Goal: Task Accomplishment & Management: Manage account settings

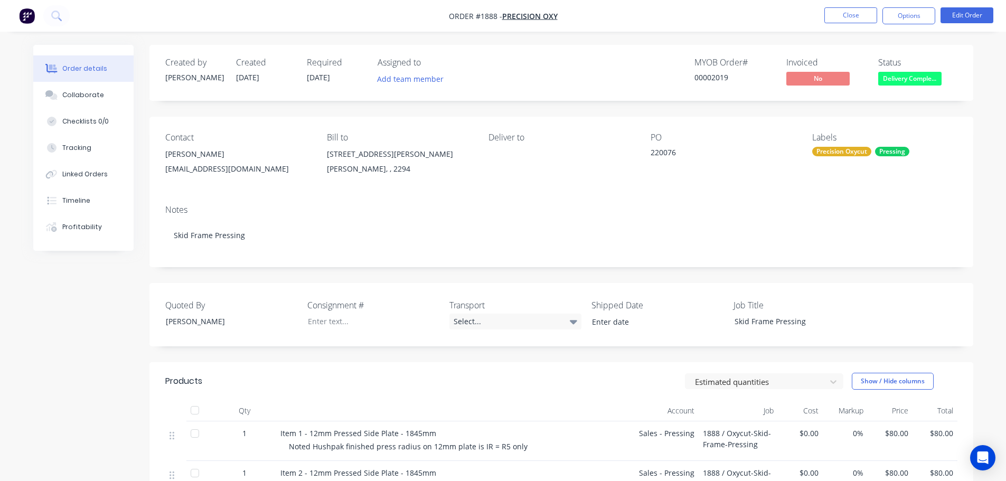
click at [195, 408] on div at bounding box center [194, 410] width 21 height 21
click at [846, 13] on button "Close" at bounding box center [851, 15] width 53 height 16
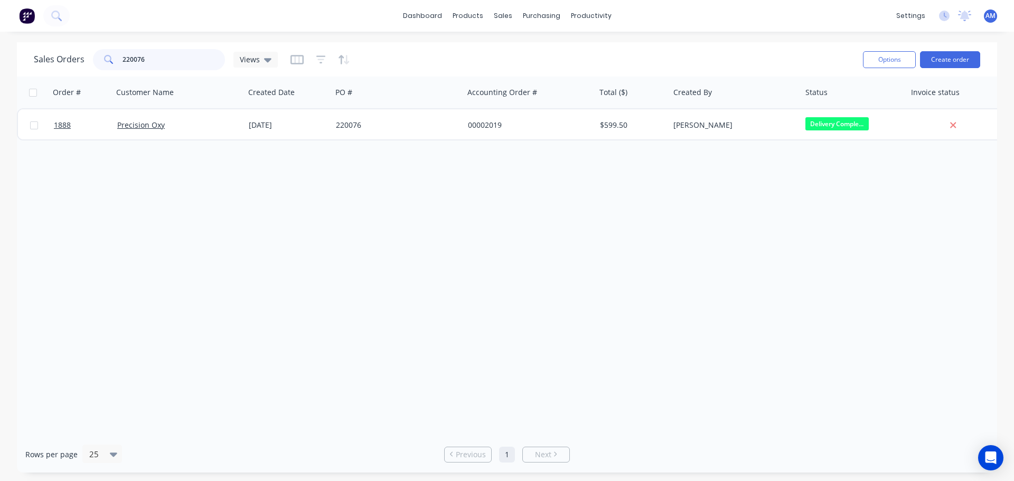
drag, startPoint x: 162, startPoint y: 53, endPoint x: 102, endPoint y: 51, distance: 59.7
click at [102, 51] on div "220076" at bounding box center [159, 59] width 132 height 21
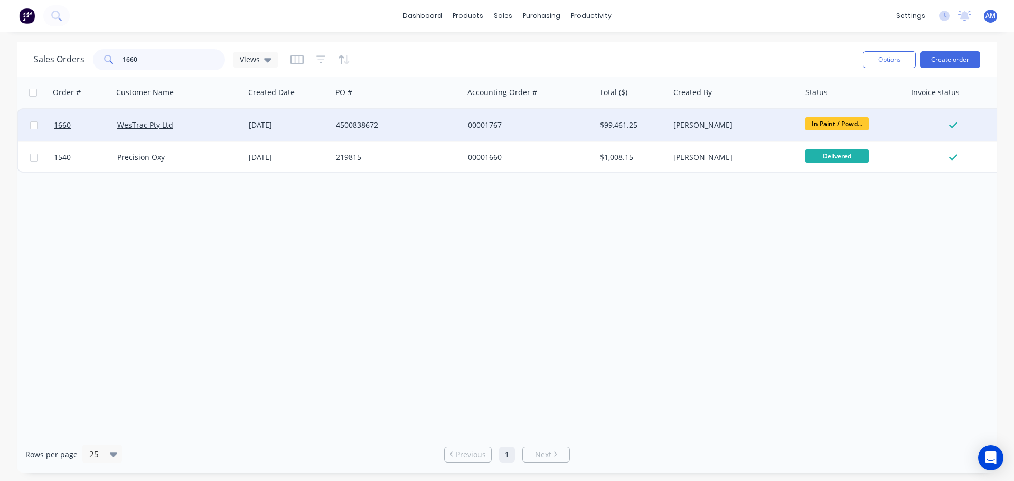
type input "1660"
click at [484, 122] on div "00001767" at bounding box center [526, 125] width 117 height 11
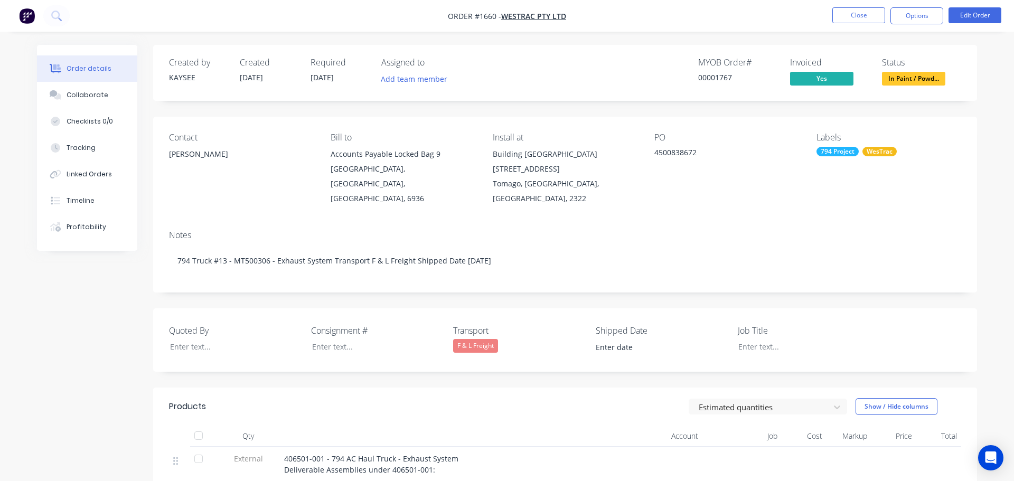
type input "[DATE]"
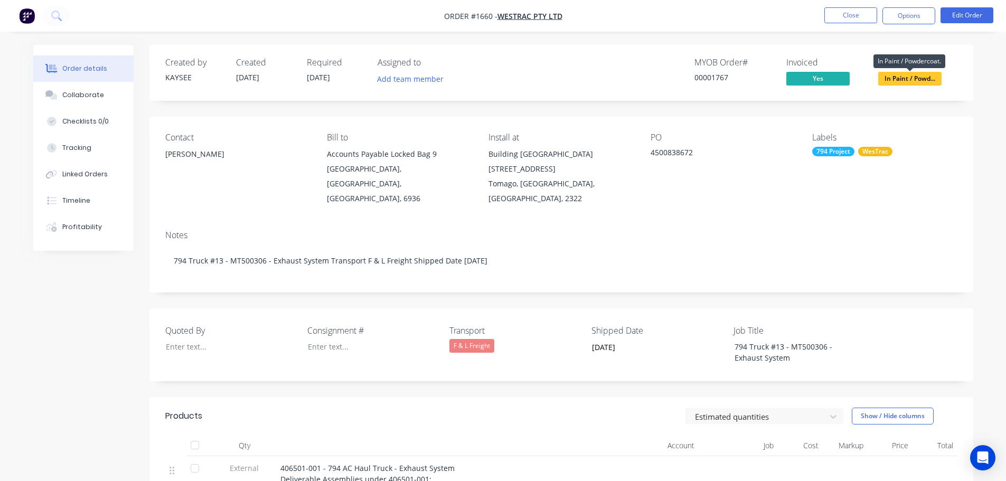
click at [898, 77] on span "In Paint / Powd..." at bounding box center [910, 78] width 63 height 13
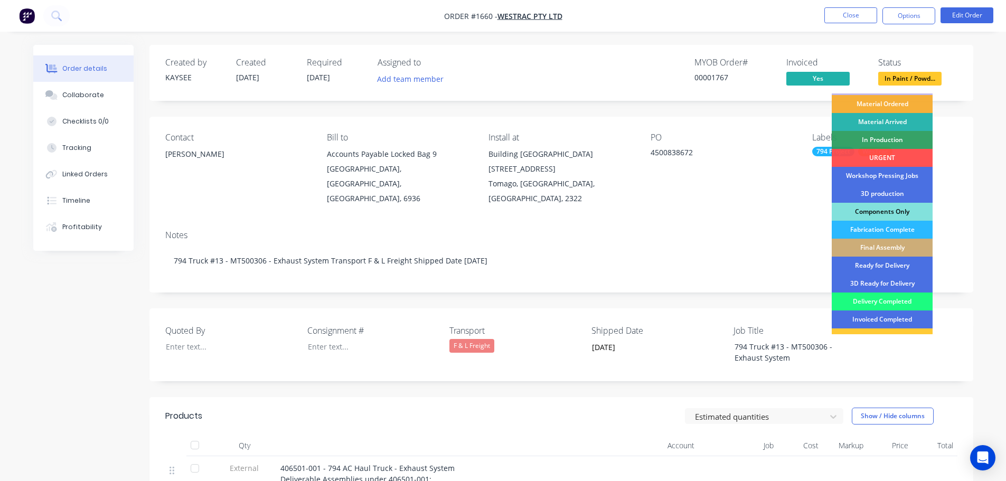
scroll to position [53, 0]
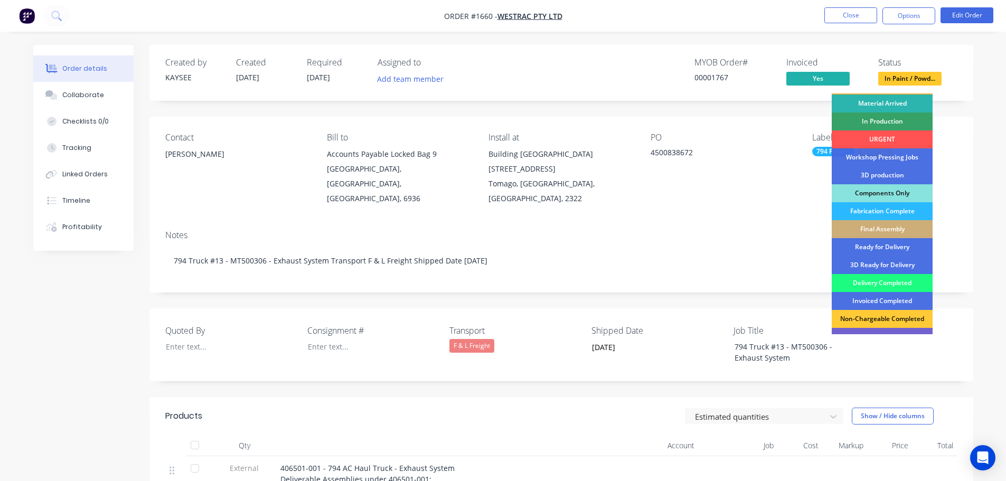
click at [872, 275] on div "Delivery Completed" at bounding box center [882, 283] width 101 height 18
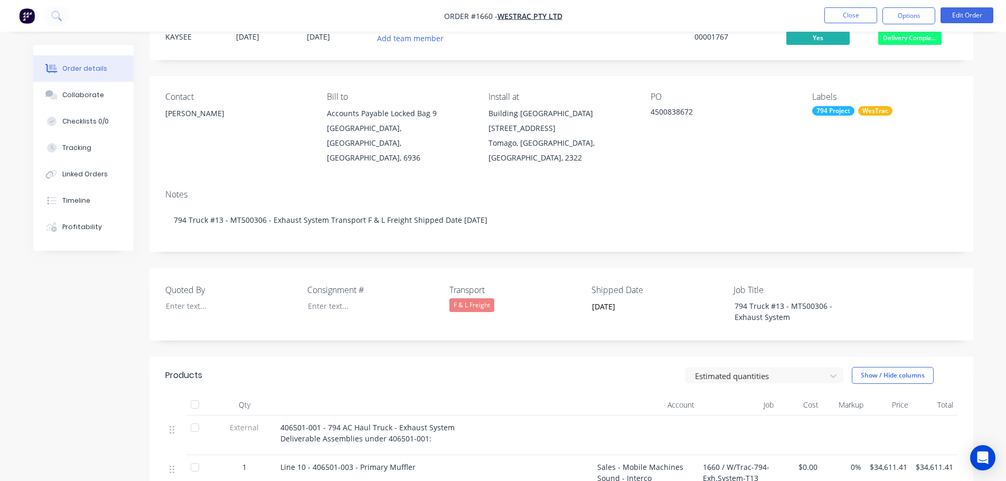
scroll to position [106, 0]
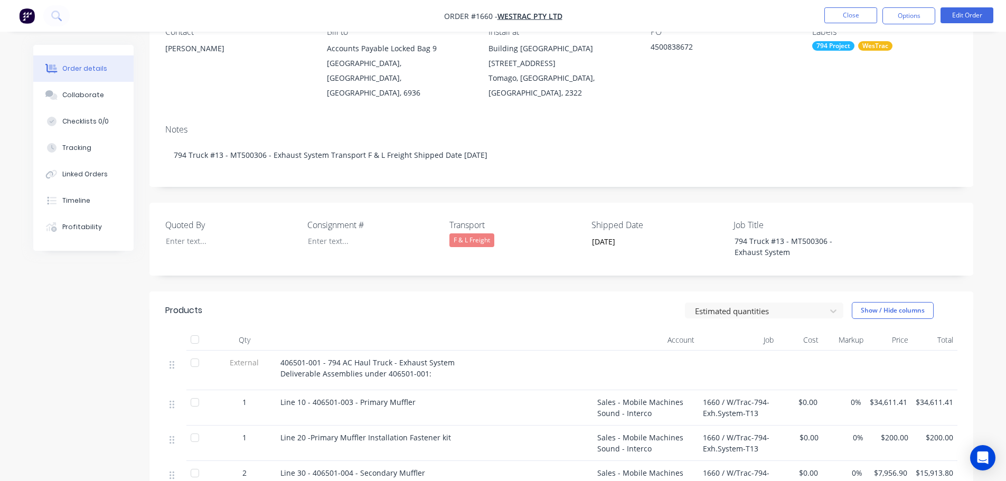
click at [196, 329] on div at bounding box center [194, 339] width 21 height 21
click at [81, 93] on div "Collaborate" at bounding box center [83, 95] width 42 height 10
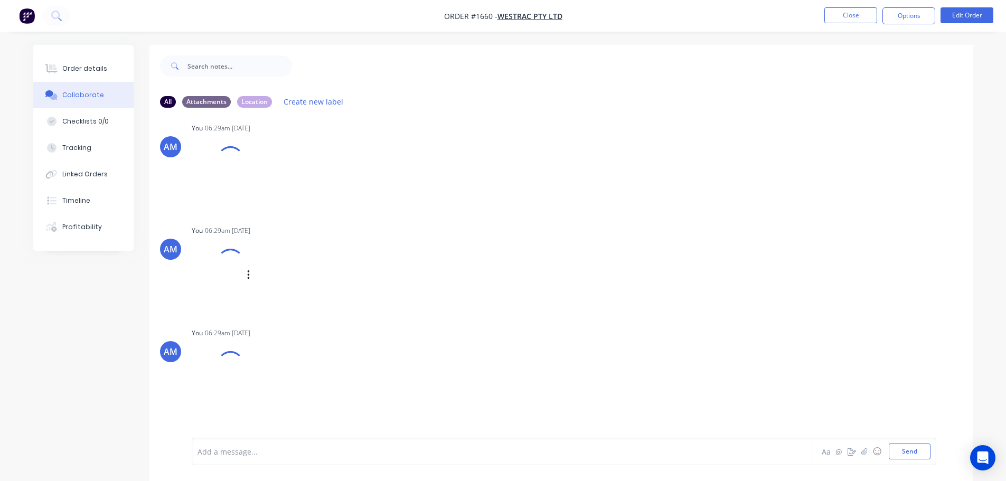
scroll to position [423, 0]
click at [909, 453] on button "Send" at bounding box center [910, 452] width 42 height 16
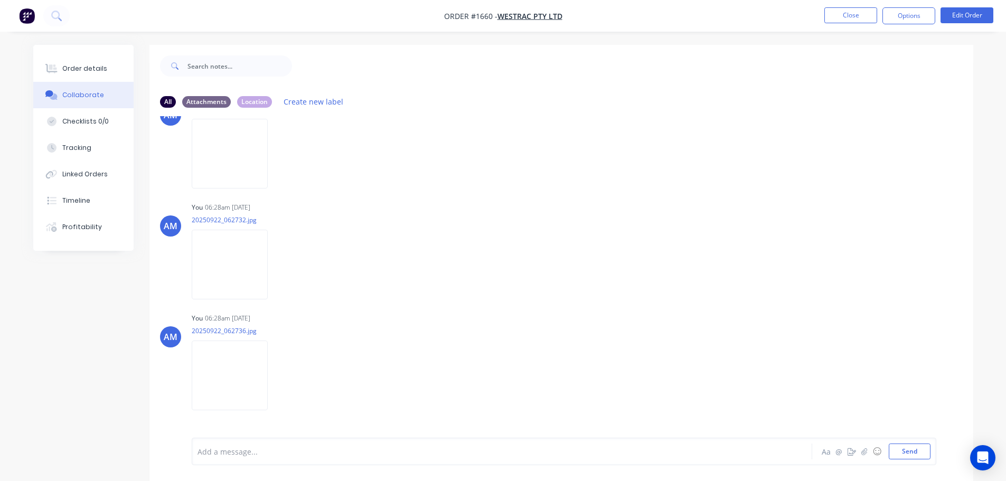
scroll to position [0, 0]
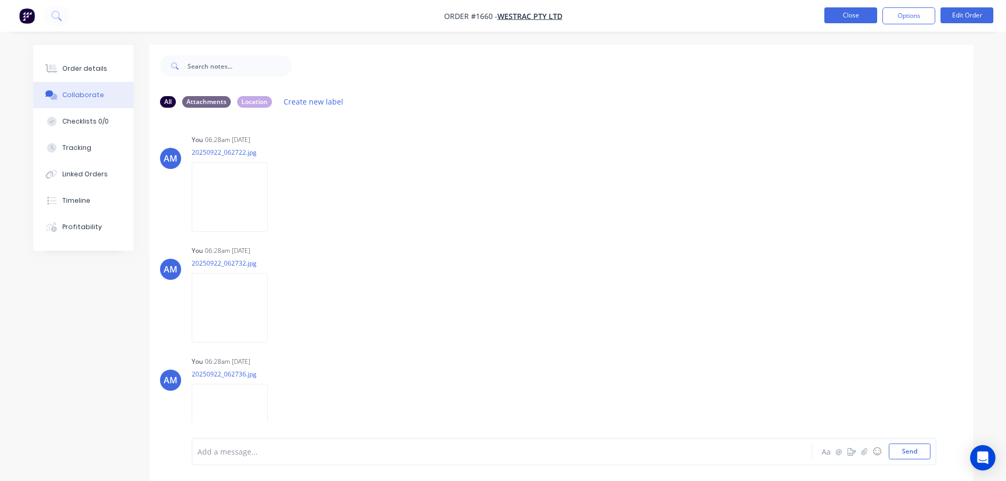
click at [852, 14] on button "Close" at bounding box center [851, 15] width 53 height 16
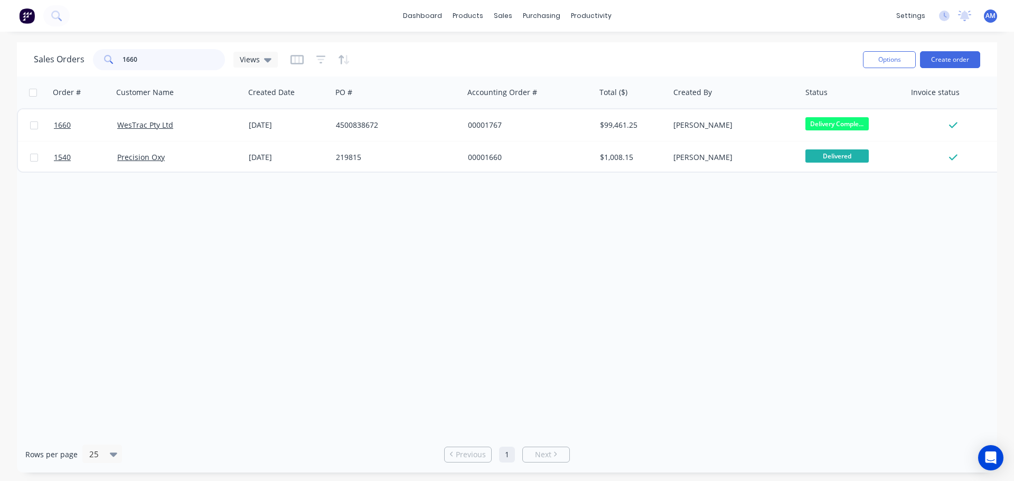
drag, startPoint x: 151, startPoint y: 60, endPoint x: 87, endPoint y: 60, distance: 64.5
click at [87, 60] on div "Sales Orders 1660 Views" at bounding box center [156, 59] width 244 height 21
type input "1861"
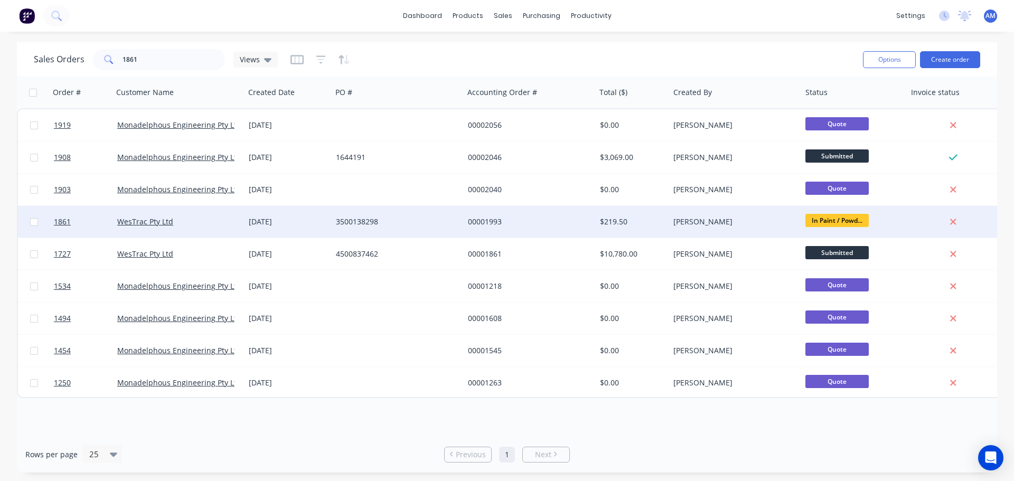
click at [359, 217] on div "3500138298" at bounding box center [394, 222] width 117 height 11
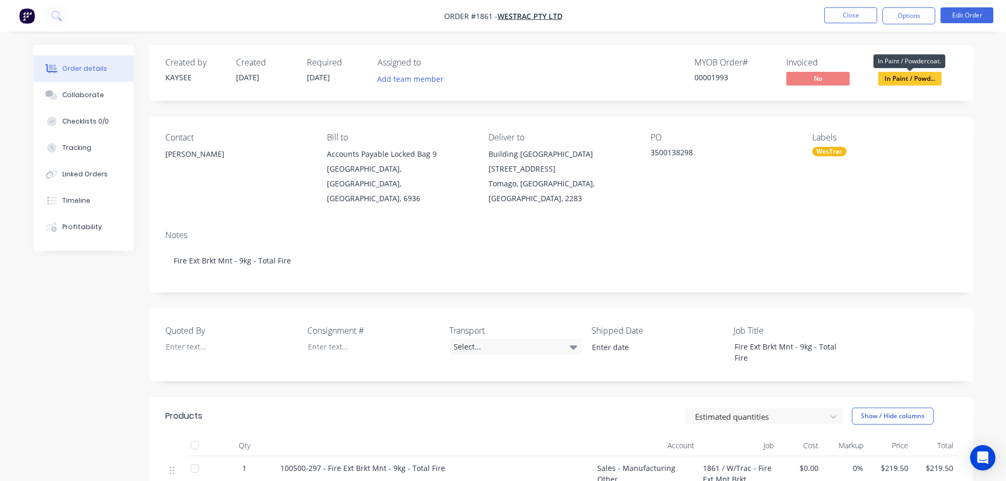
click at [910, 79] on span "In Paint / Powd..." at bounding box center [910, 78] width 63 height 13
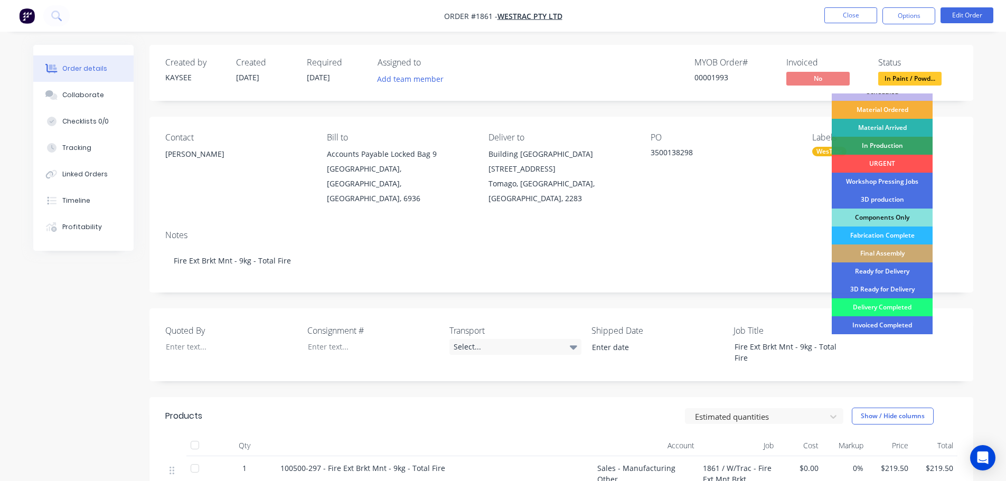
scroll to position [53, 0]
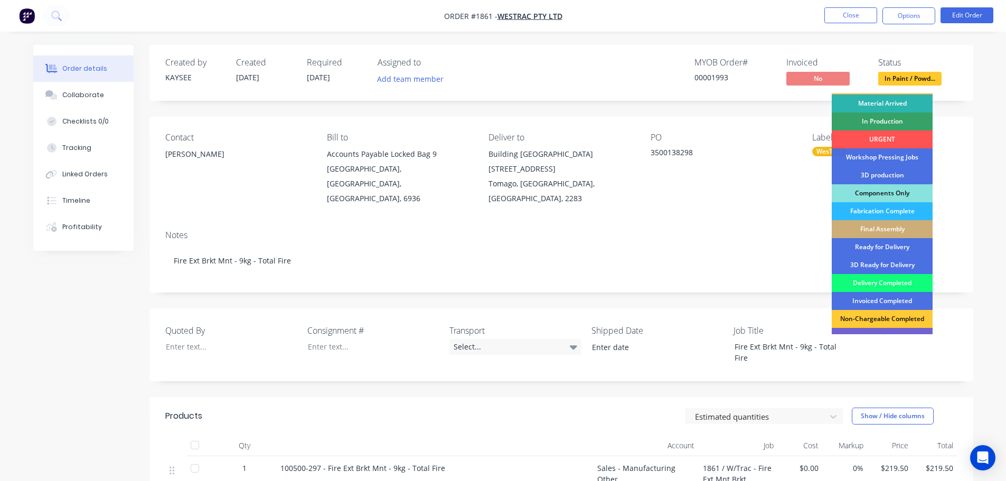
click at [886, 285] on div "Delivery Completed" at bounding box center [882, 283] width 101 height 18
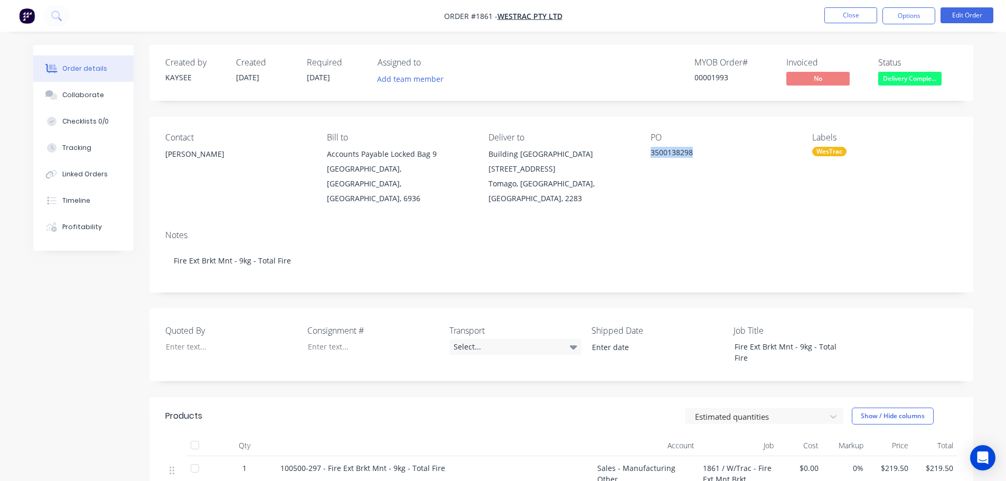
drag, startPoint x: 698, startPoint y: 152, endPoint x: 651, endPoint y: 158, distance: 46.9
click at [651, 158] on div "3500138298" at bounding box center [717, 154] width 132 height 15
copy div "3500138298"
drag, startPoint x: 219, startPoint y: 155, endPoint x: 162, endPoint y: 153, distance: 57.1
click at [162, 153] on div "Contact [PERSON_NAME] Bill to Accounts Payable [STREET_ADDRESS] Deliver to Buil…" at bounding box center [562, 169] width 824 height 105
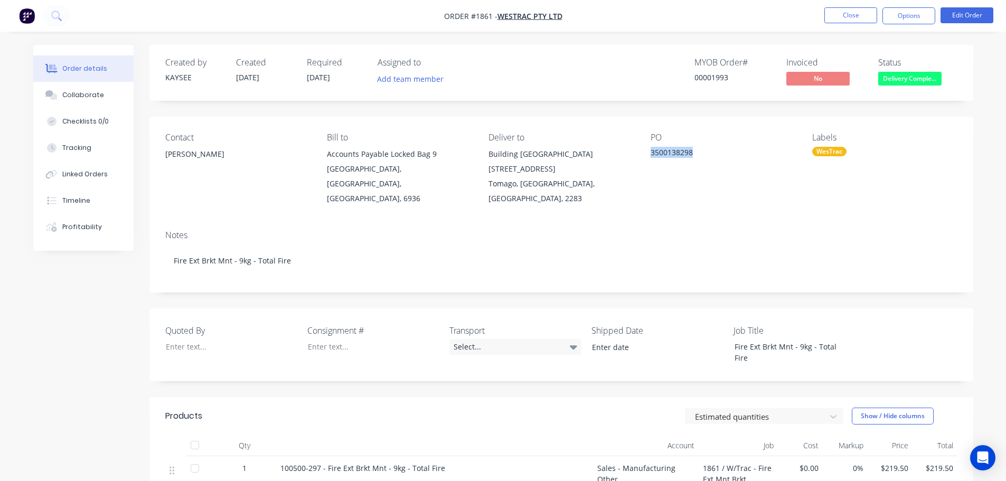
copy div "[PERSON_NAME]"
click at [341, 339] on div at bounding box center [366, 346] width 132 height 15
paste div
drag, startPoint x: 368, startPoint y: 312, endPoint x: 305, endPoint y: 311, distance: 62.9
click at [305, 311] on div "Quoted By Consignment # HUSH200098 Transport Select... Shipped Date Job Title F…" at bounding box center [562, 345] width 824 height 73
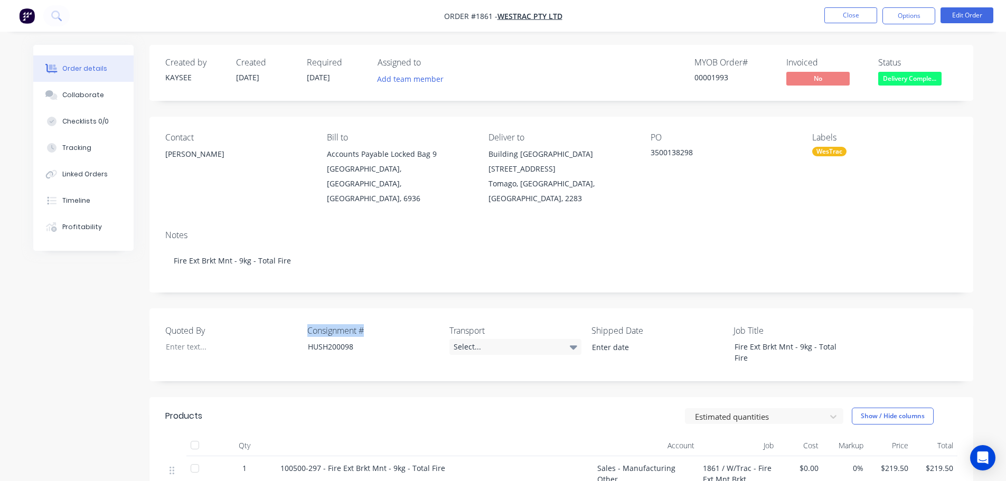
copy label "Consignment #"
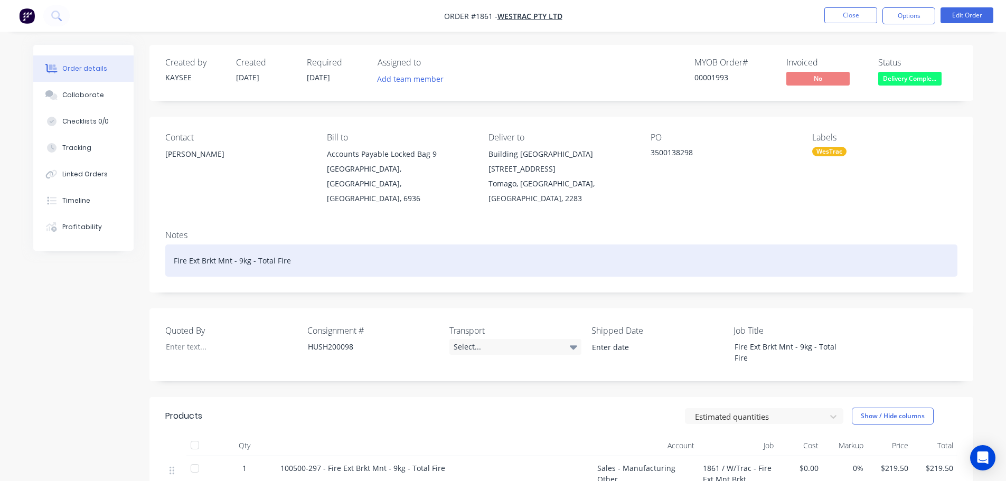
click at [308, 245] on div "Fire Ext Brkt Mnt - 9kg - Total Fire" at bounding box center [561, 261] width 792 height 32
paste div
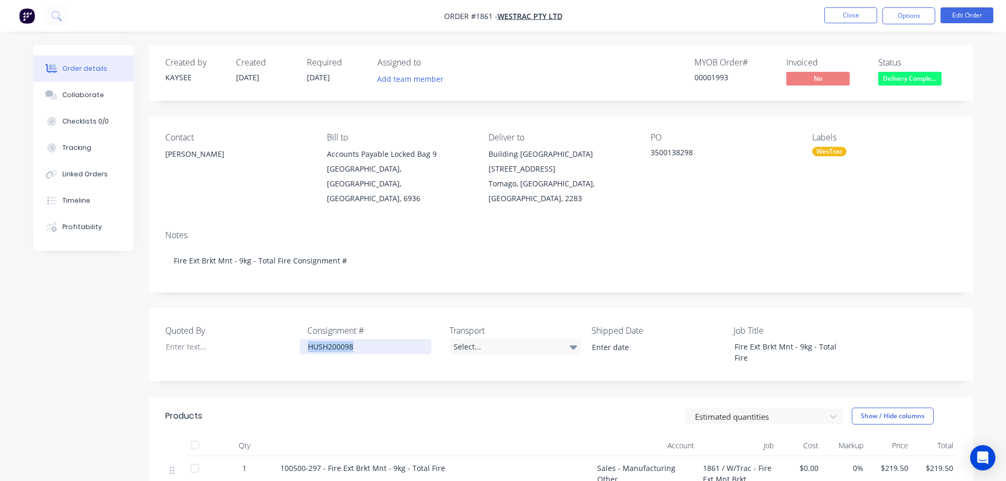
drag, startPoint x: 369, startPoint y: 333, endPoint x: 309, endPoint y: 332, distance: 59.7
click at [309, 339] on div "HUSH200098" at bounding box center [366, 346] width 132 height 15
copy div "HUSH200098"
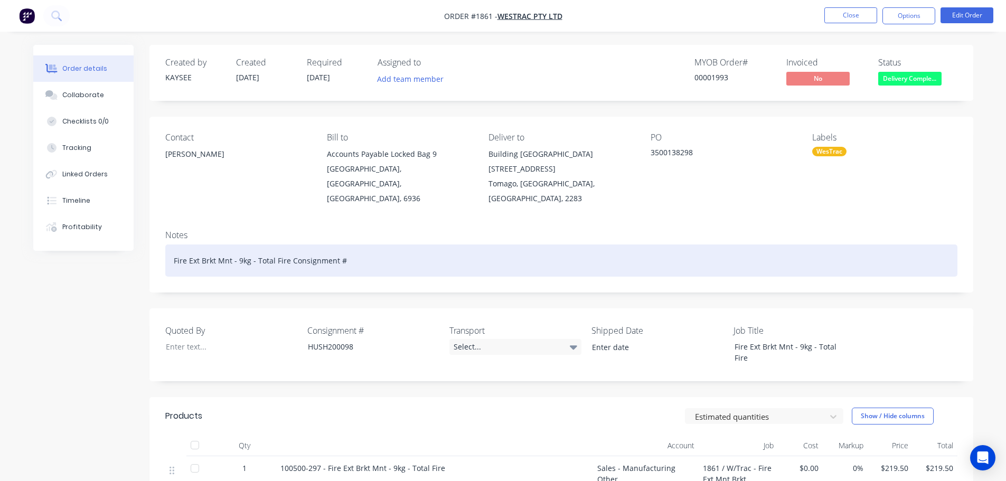
click at [355, 247] on div "Fire Ext Brkt Mnt - 9kg - Total Fire Consignment #" at bounding box center [561, 261] width 792 height 32
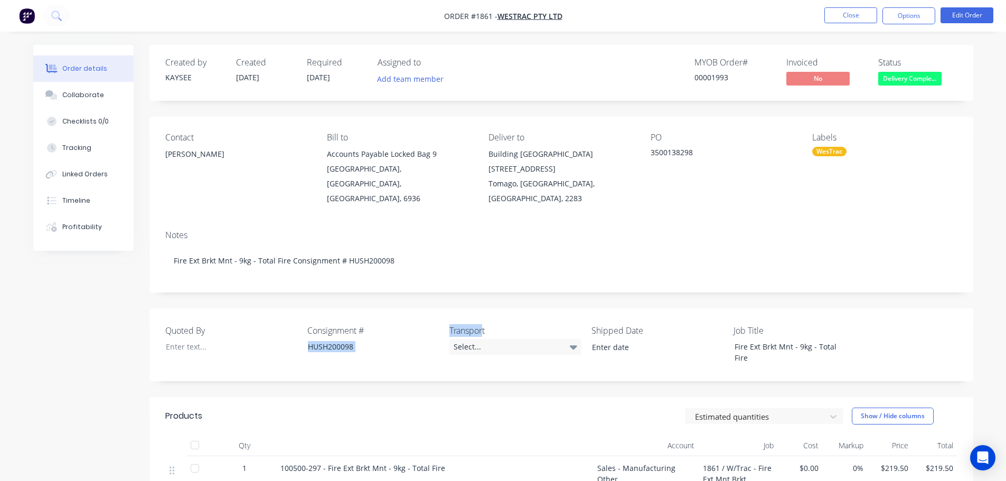
drag, startPoint x: 483, startPoint y: 313, endPoint x: 438, endPoint y: 316, distance: 45.0
click at [438, 316] on div "Quoted By Consignment # HUSH200098 Transport Select... Shipped Date Job Title F…" at bounding box center [562, 345] width 824 height 73
click at [487, 324] on label "Transport" at bounding box center [516, 330] width 132 height 13
drag, startPoint x: 491, startPoint y: 315, endPoint x: 451, endPoint y: 314, distance: 40.2
click at [451, 324] on label "Transport" at bounding box center [516, 330] width 132 height 13
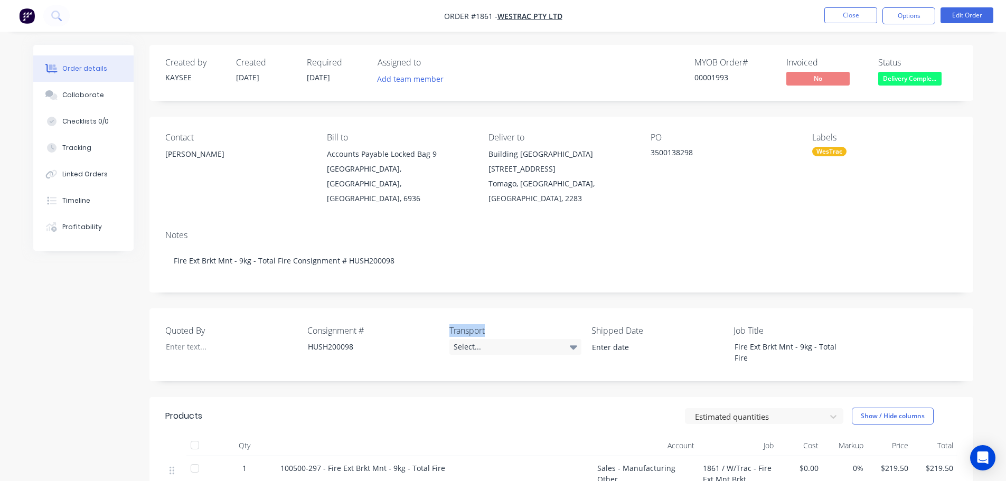
copy label "Transport"
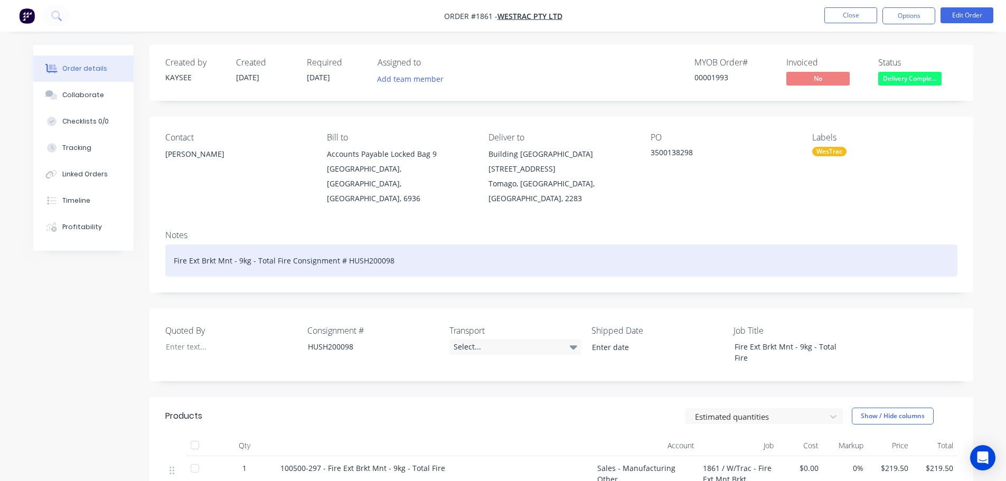
click at [402, 245] on div "Fire Ext Brkt Mnt - 9kg - Total Fire Consignment # HUSH200098" at bounding box center [561, 261] width 792 height 32
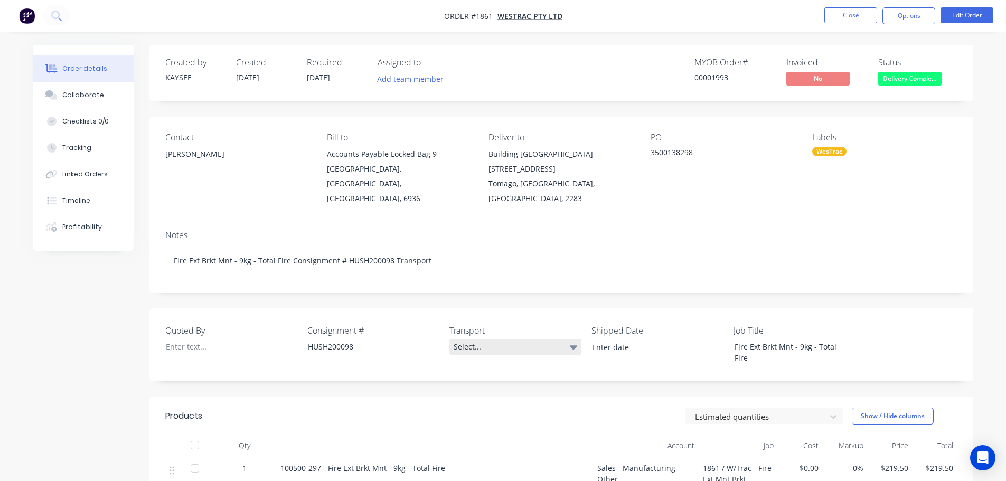
click at [474, 339] on div "Select..." at bounding box center [516, 347] width 132 height 16
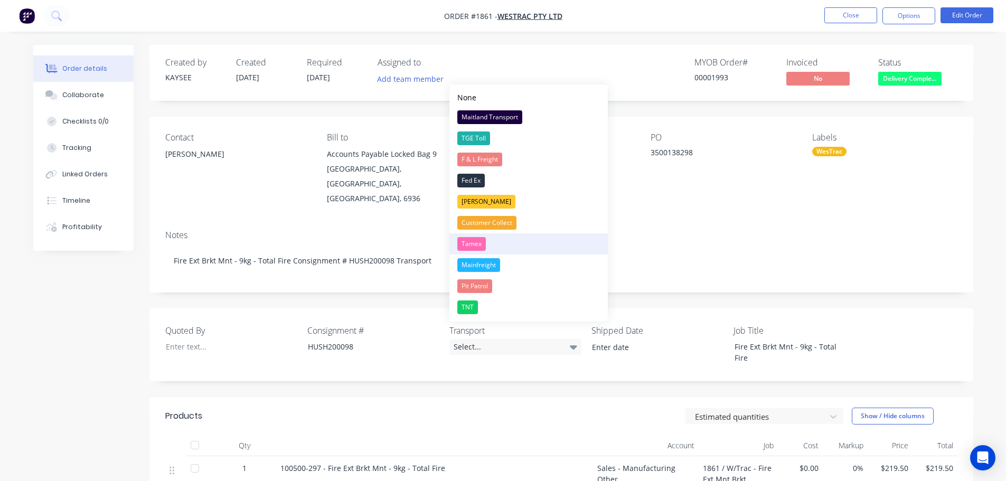
click at [469, 242] on div "Tamex" at bounding box center [471, 244] width 29 height 14
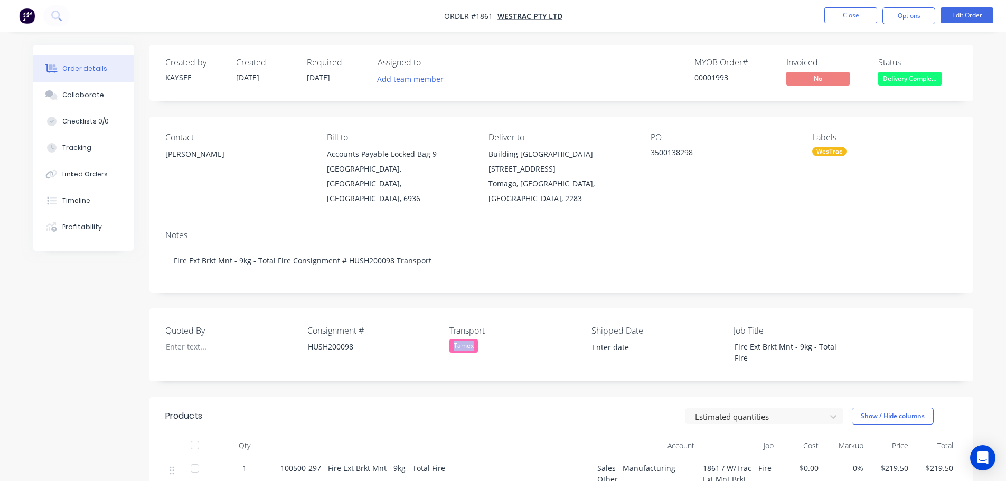
drag, startPoint x: 478, startPoint y: 332, endPoint x: 452, endPoint y: 331, distance: 25.4
click at [452, 339] on div "Tamex" at bounding box center [516, 346] width 132 height 14
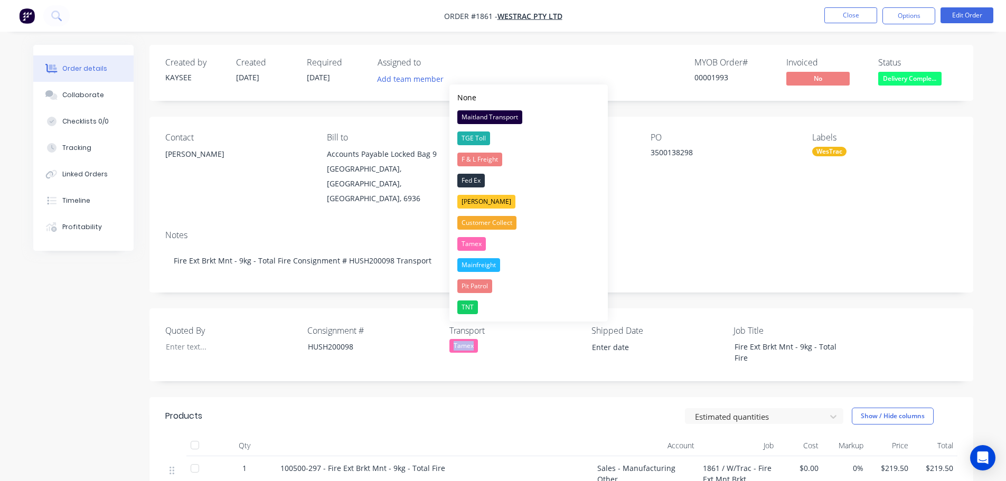
copy div "Tamex"
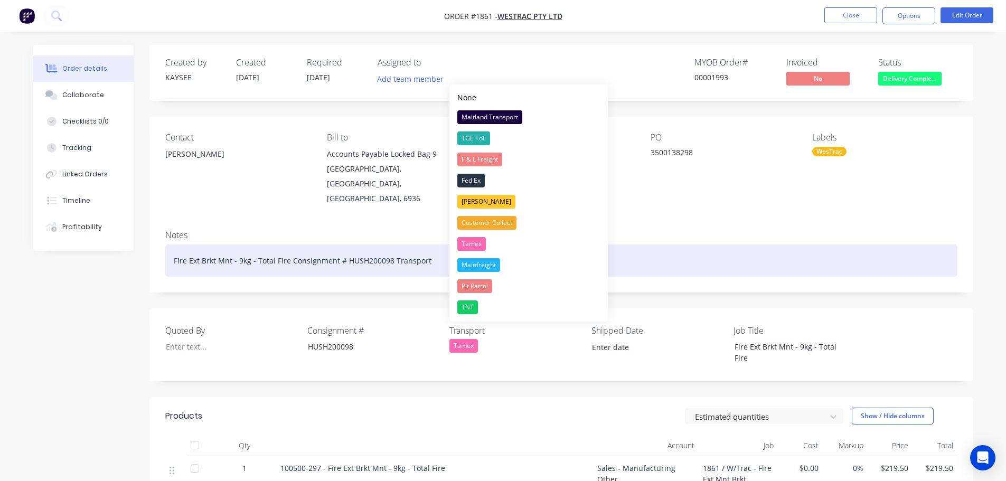
click at [433, 247] on div "Fire Ext Brkt Mnt - 9kg - Total Fire Consignment # HUSH200098 Transport" at bounding box center [561, 261] width 792 height 32
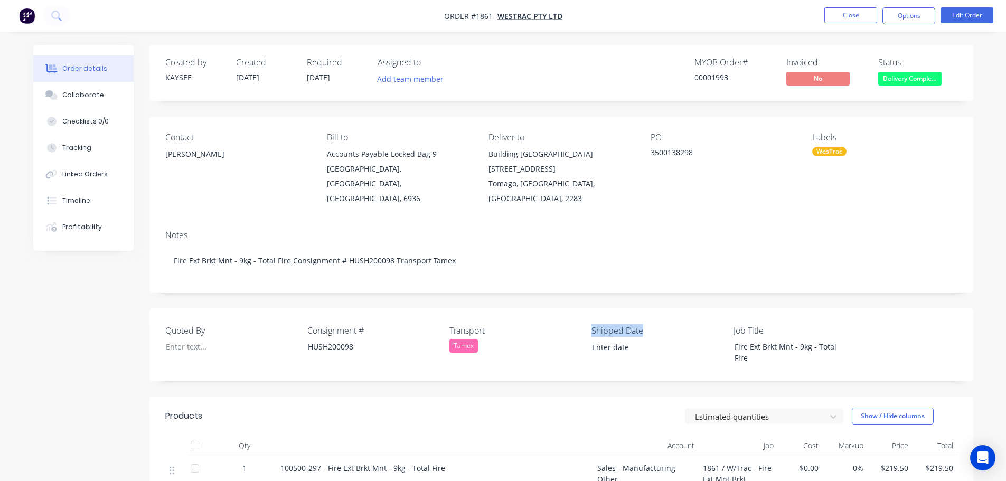
drag, startPoint x: 649, startPoint y: 318, endPoint x: 592, endPoint y: 316, distance: 57.1
click at [592, 324] on label "Shipped Date" at bounding box center [658, 330] width 132 height 13
copy label "Shipped Date"
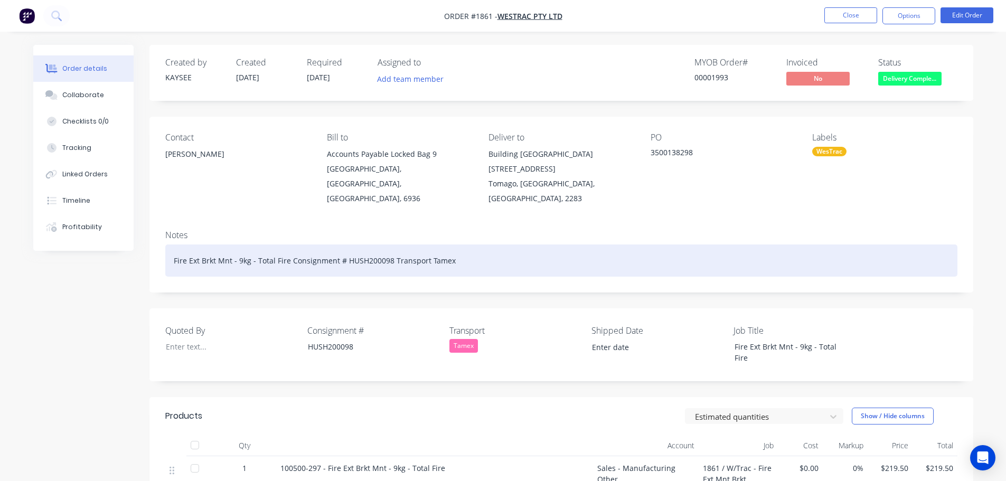
click at [506, 248] on div "Fire Ext Brkt Mnt - 9kg - Total Fire Consignment # HUSH200098 Transport Tamex" at bounding box center [561, 261] width 792 height 32
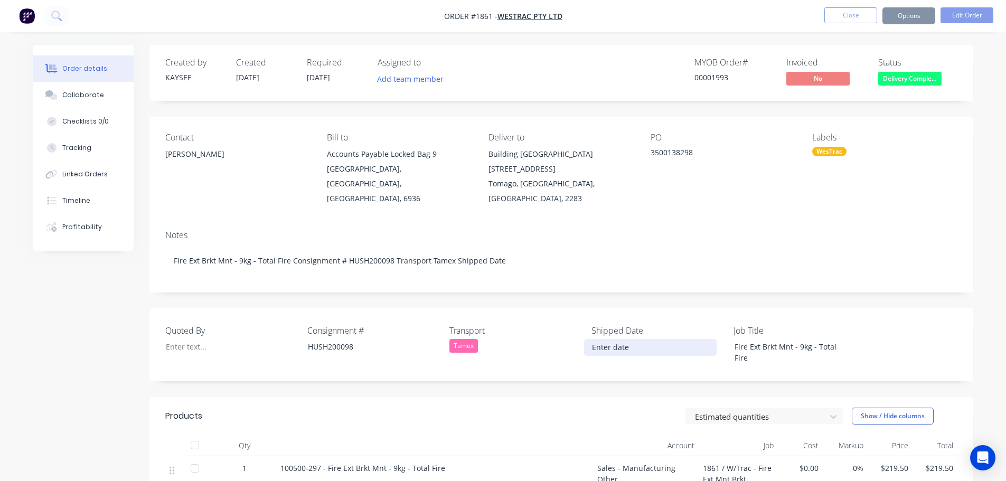
click at [631, 340] on input at bounding box center [651, 348] width 132 height 16
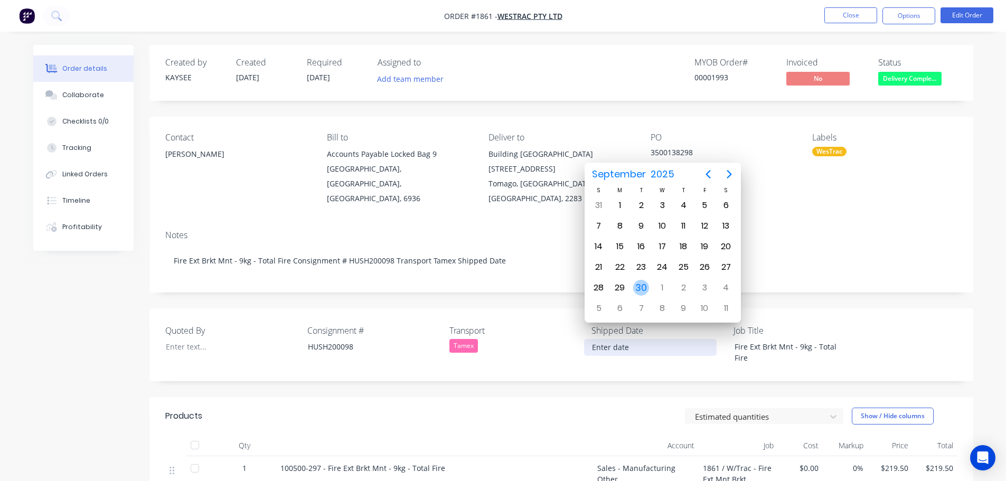
click at [639, 286] on div "30" at bounding box center [641, 288] width 16 height 16
type input "[DATE]"
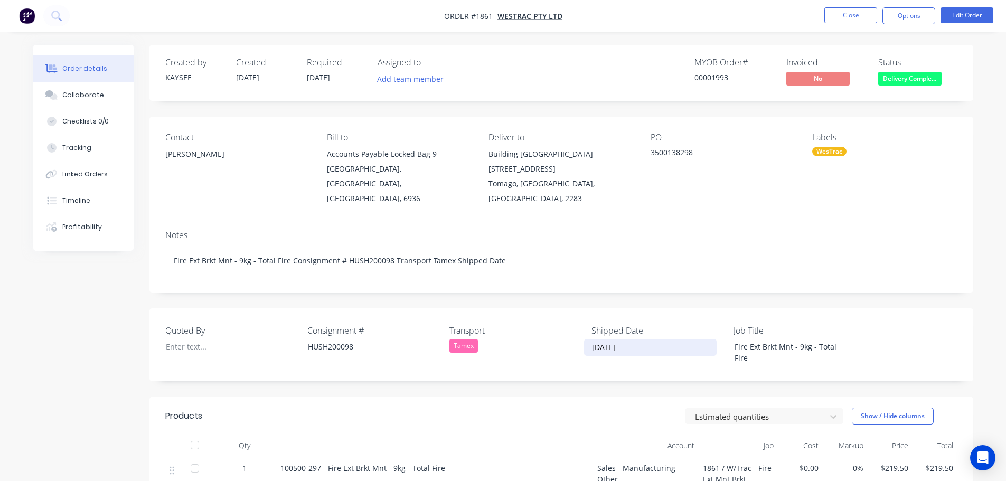
drag, startPoint x: 631, startPoint y: 334, endPoint x: 591, endPoint y: 331, distance: 40.3
click at [591, 340] on input "[DATE]" at bounding box center [651, 348] width 132 height 16
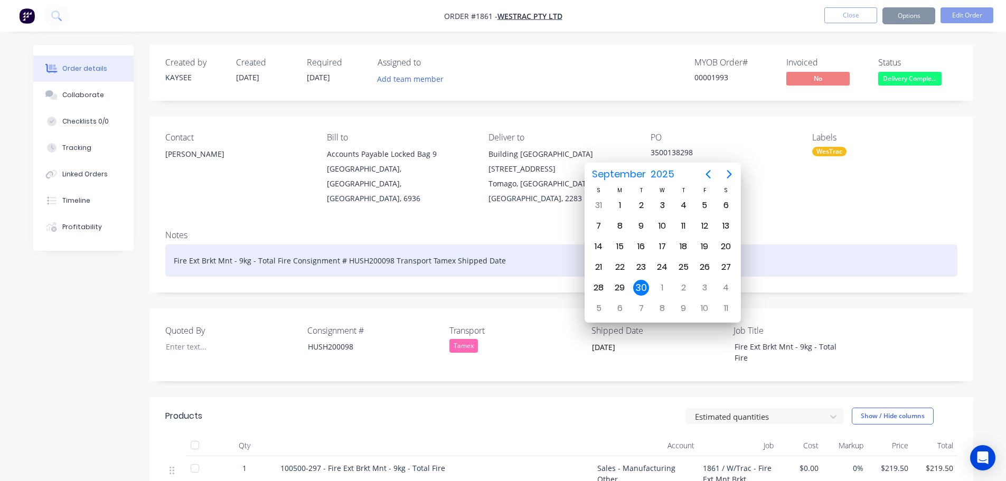
click at [520, 250] on div "Fire Ext Brkt Mnt - 9kg - Total Fire Consignment # HUSH200098 Transport Tamex S…" at bounding box center [561, 261] width 792 height 32
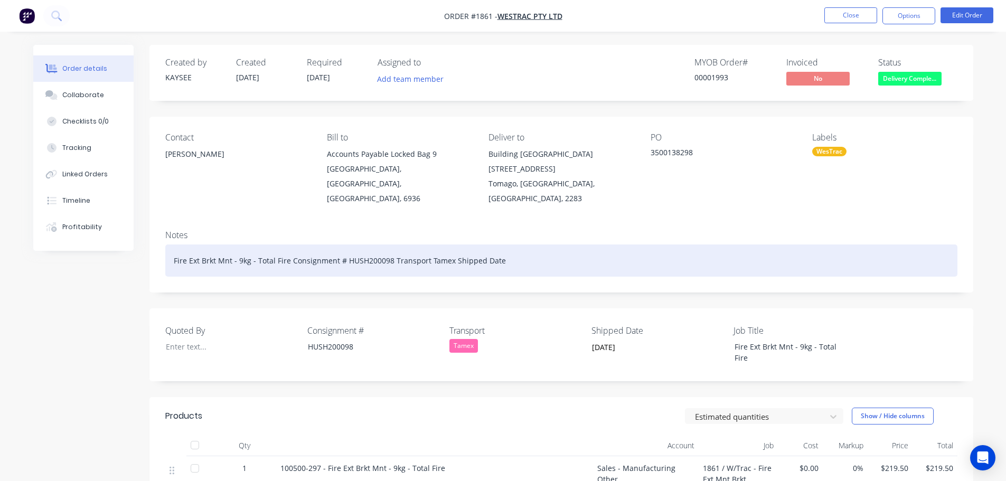
click at [513, 248] on div "Fire Ext Brkt Mnt - 9kg - Total Fire Consignment # HUSH200098 Transport Tamex S…" at bounding box center [561, 261] width 792 height 32
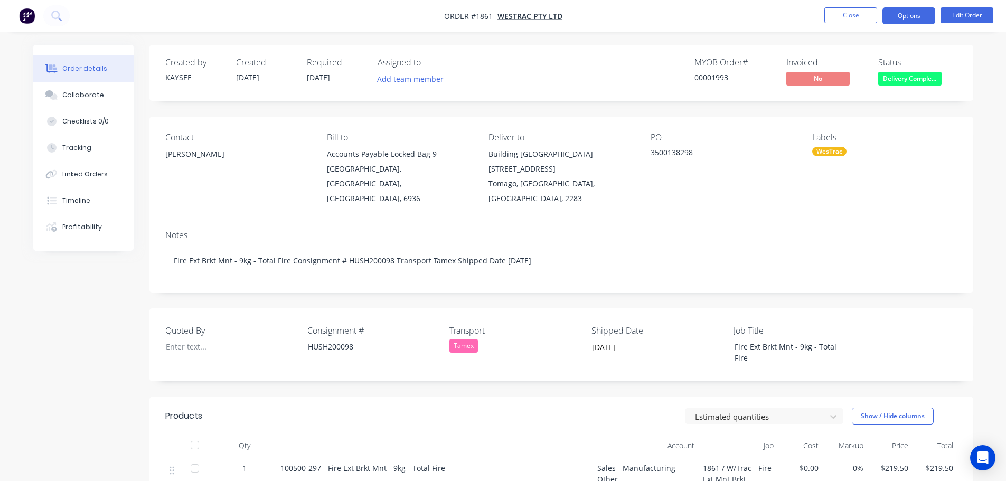
click at [907, 18] on button "Options" at bounding box center [909, 15] width 53 height 17
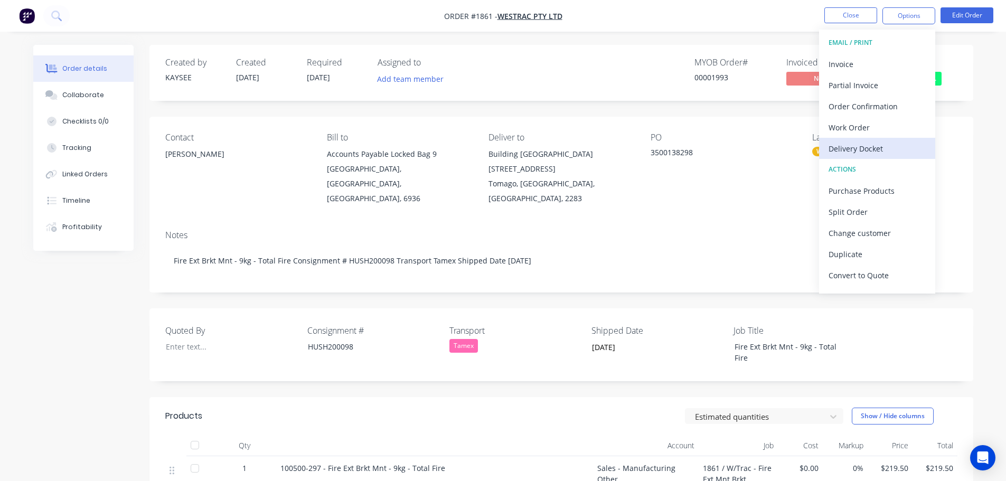
click at [881, 147] on div "Delivery Docket" at bounding box center [877, 148] width 97 height 15
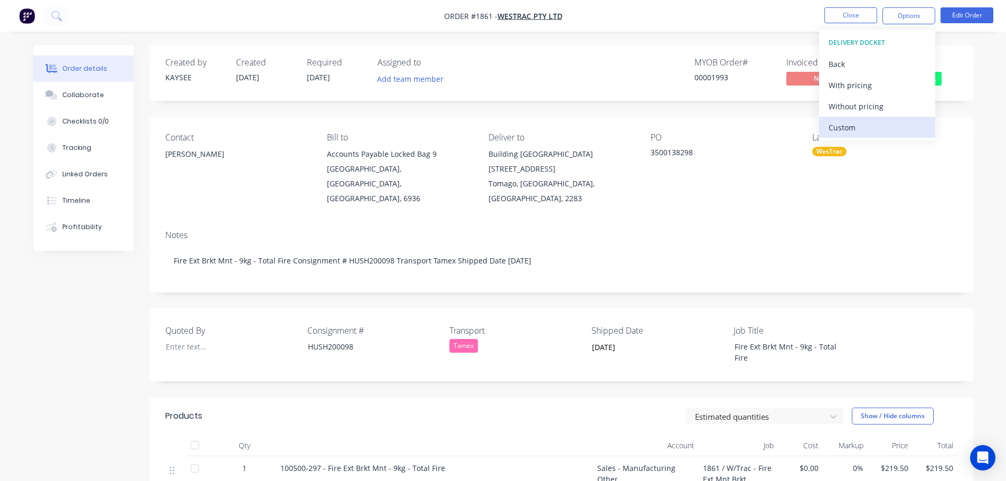
click at [874, 130] on div "Custom" at bounding box center [877, 127] width 97 height 15
click at [873, 108] on div "Without pricing" at bounding box center [877, 106] width 97 height 15
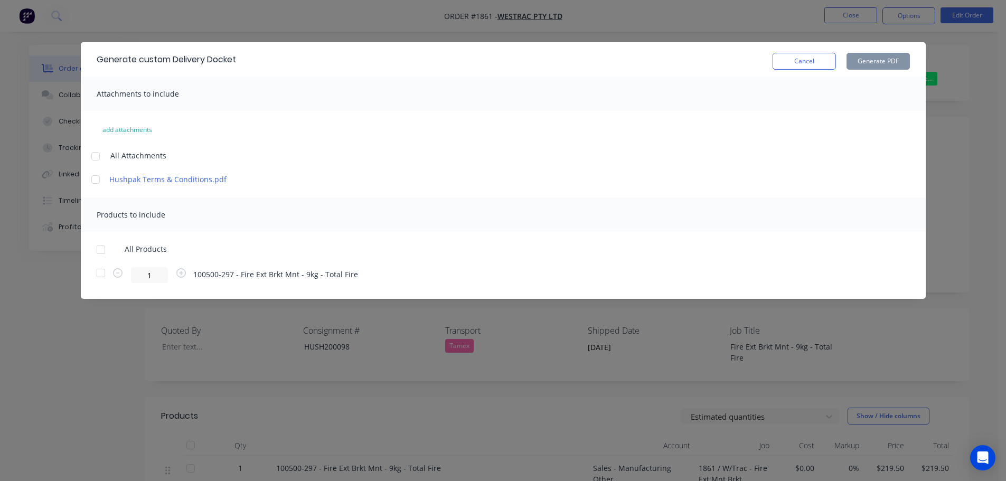
click at [99, 248] on div at bounding box center [100, 249] width 21 height 21
click at [883, 62] on button "Generate PDF" at bounding box center [878, 61] width 63 height 17
click at [809, 64] on button "Cancel" at bounding box center [804, 61] width 63 height 17
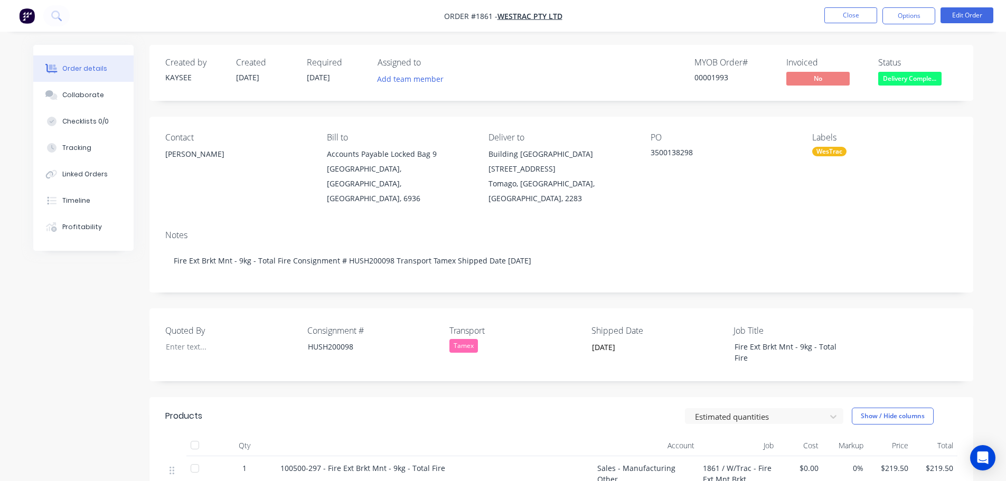
click at [194, 435] on div at bounding box center [194, 445] width 21 height 21
click at [861, 18] on button "Close" at bounding box center [851, 15] width 53 height 16
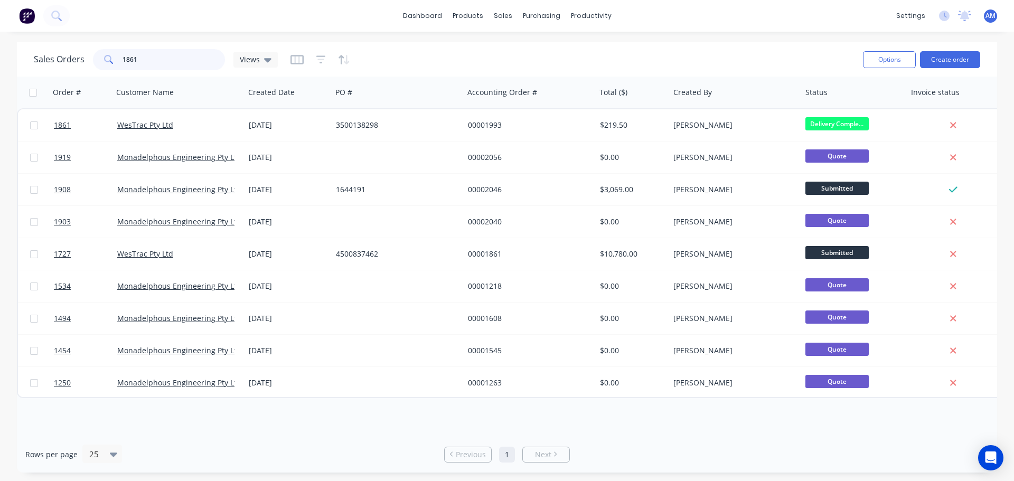
drag, startPoint x: 147, startPoint y: 63, endPoint x: 122, endPoint y: 57, distance: 25.6
click at [123, 57] on input "1861" at bounding box center [174, 59] width 103 height 21
type input "1857"
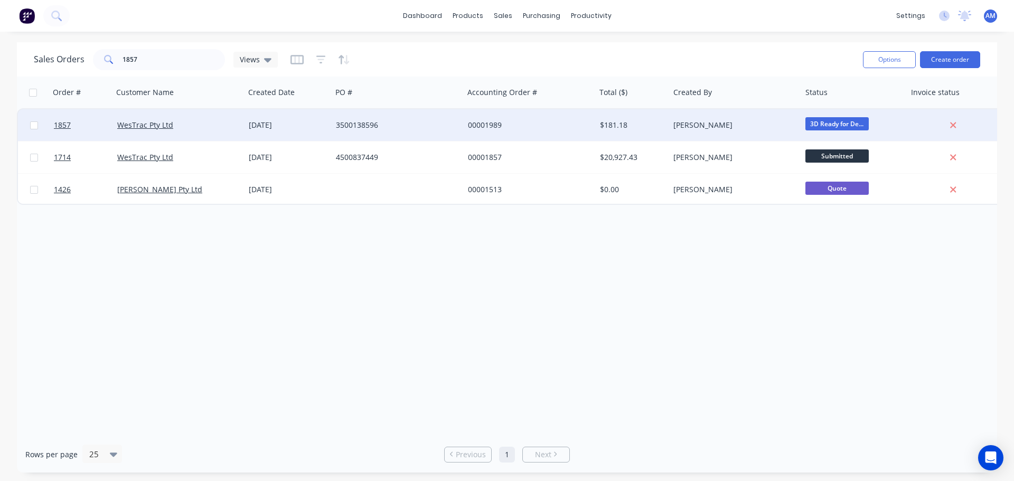
click at [479, 124] on div "00001989" at bounding box center [526, 125] width 117 height 11
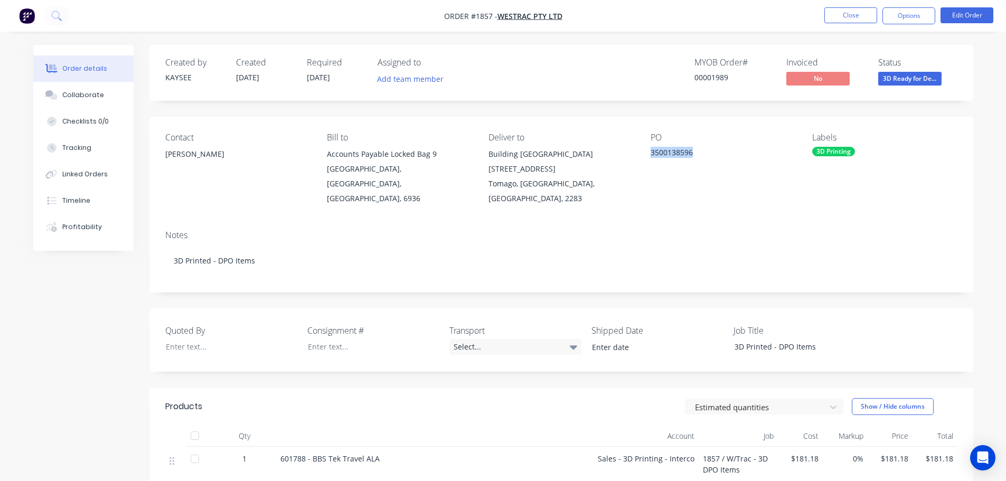
drag, startPoint x: 696, startPoint y: 150, endPoint x: 652, endPoint y: 151, distance: 43.9
click at [652, 151] on div "3500138596" at bounding box center [717, 154] width 132 height 15
copy div "3500138596"
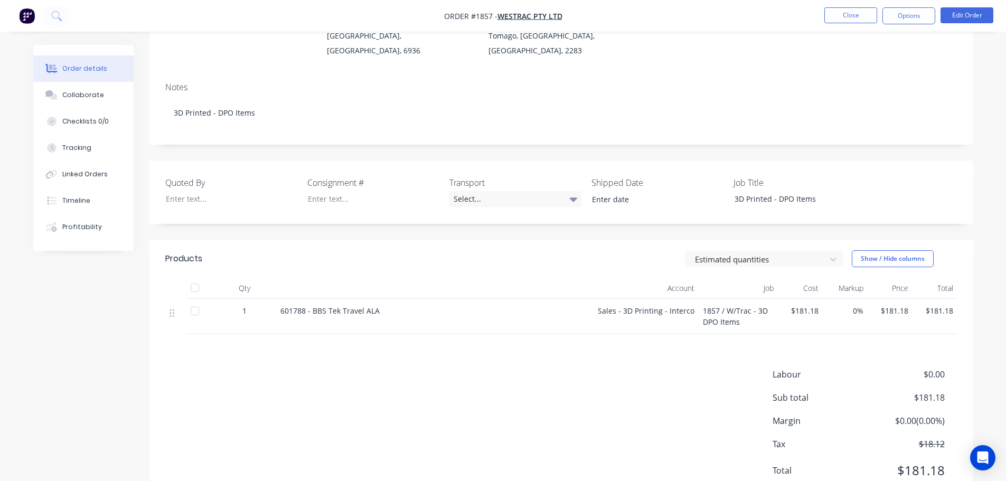
scroll to position [158, 0]
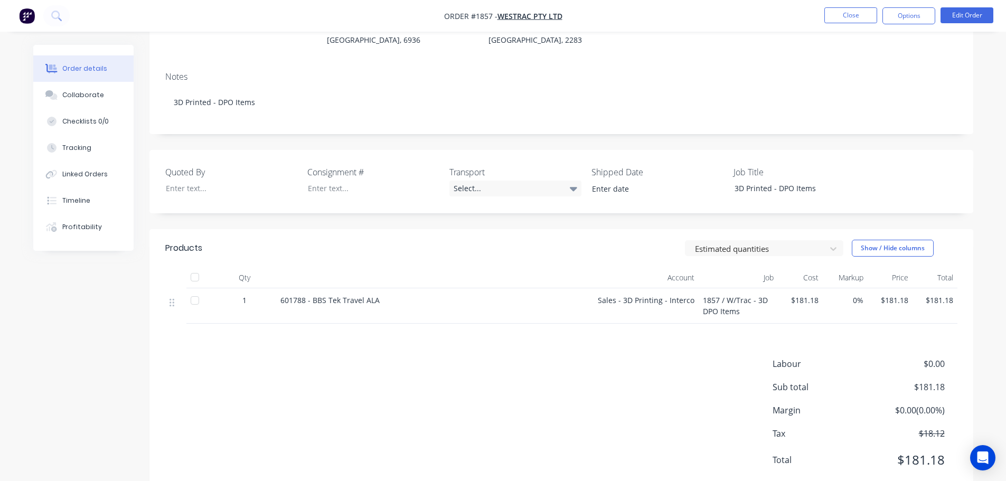
drag, startPoint x: 372, startPoint y: 283, endPoint x: 282, endPoint y: 278, distance: 90.5
click at [282, 288] on div "601788 - BBS Tek Travel ALA" at bounding box center [434, 305] width 317 height 35
copy span "601788 - BBS Tek Travel ALA"
click at [848, 17] on button "Close" at bounding box center [851, 15] width 53 height 16
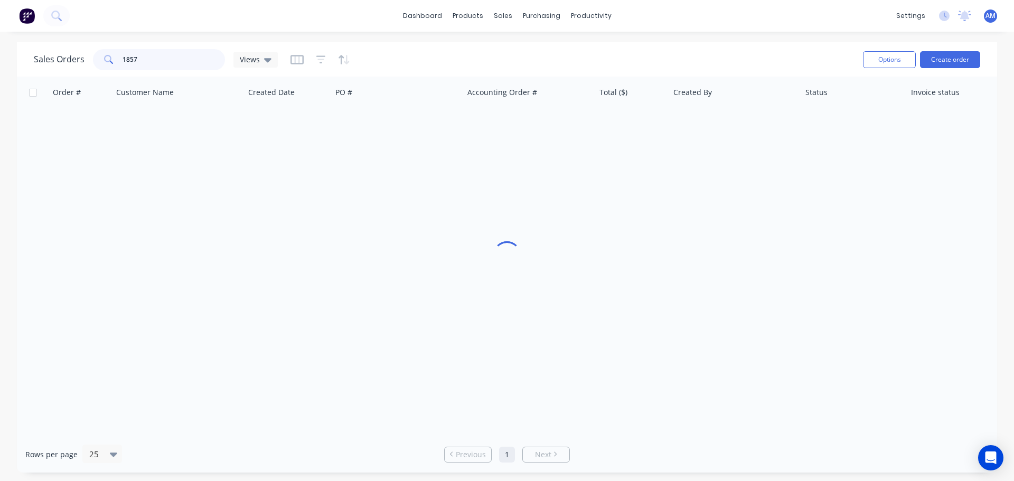
drag, startPoint x: 150, startPoint y: 60, endPoint x: 122, endPoint y: 57, distance: 28.1
click at [123, 57] on input "1857" at bounding box center [174, 59] width 103 height 21
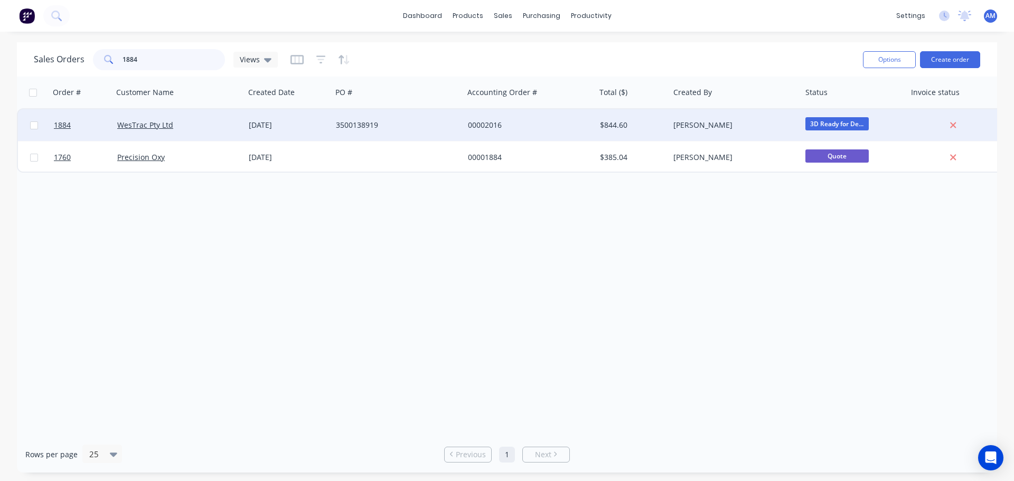
type input "1884"
click at [374, 128] on div "3500138919" at bounding box center [394, 125] width 117 height 11
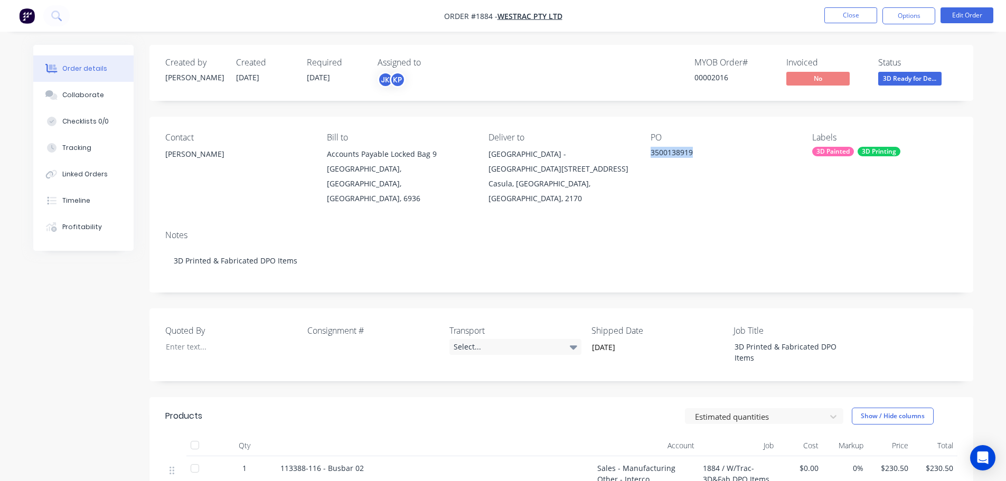
drag, startPoint x: 695, startPoint y: 154, endPoint x: 652, endPoint y: 152, distance: 42.3
click at [652, 152] on div "3500138919" at bounding box center [717, 154] width 132 height 15
copy div "3500138919"
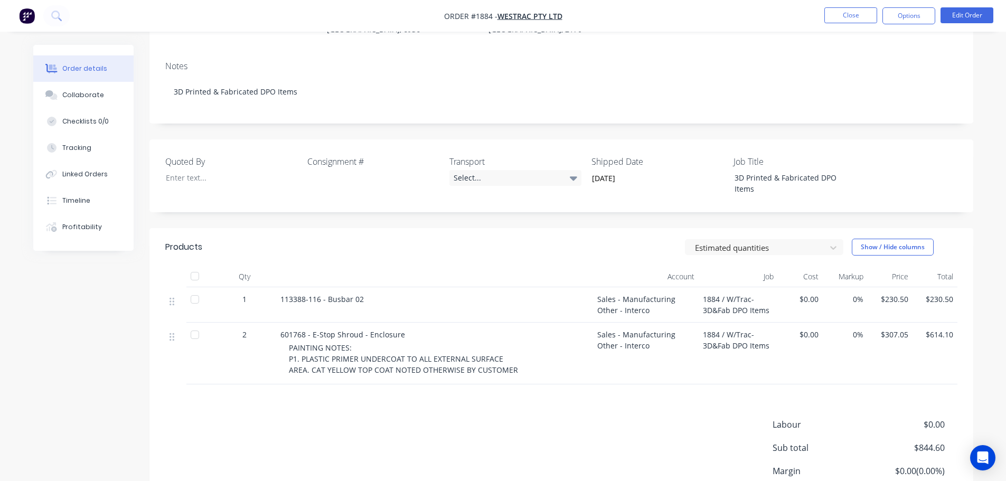
scroll to position [211, 0]
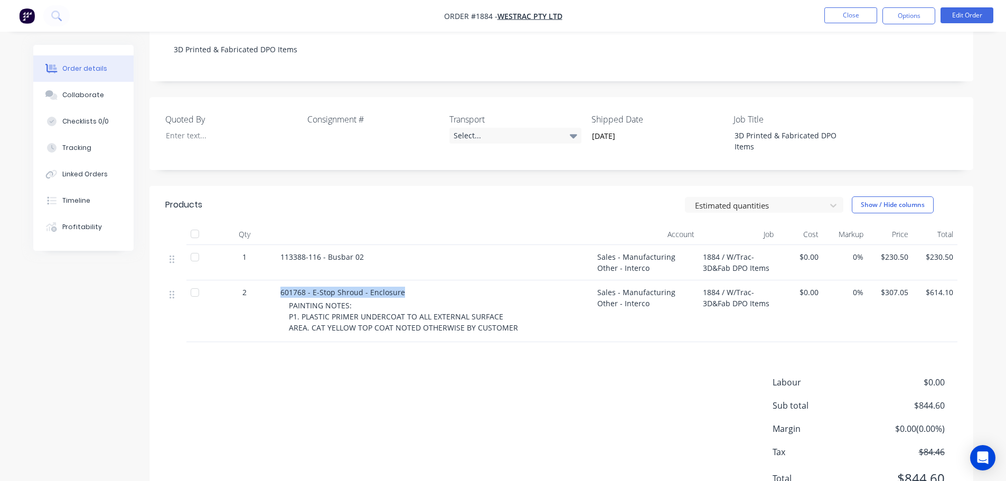
drag, startPoint x: 402, startPoint y: 278, endPoint x: 277, endPoint y: 267, distance: 125.2
click at [277, 281] on div "601768 - E-Stop Shroud - Enclosure PAINTING NOTES: P1. PLASTIC PRIMER UNDERCOAT…" at bounding box center [434, 312] width 317 height 62
drag, startPoint x: 364, startPoint y: 240, endPoint x: 281, endPoint y: 240, distance: 83.5
click at [281, 251] on div "113388-116 - Busbar 02" at bounding box center [435, 256] width 309 height 11
drag, startPoint x: 313, startPoint y: 239, endPoint x: 325, endPoint y: 233, distance: 13.2
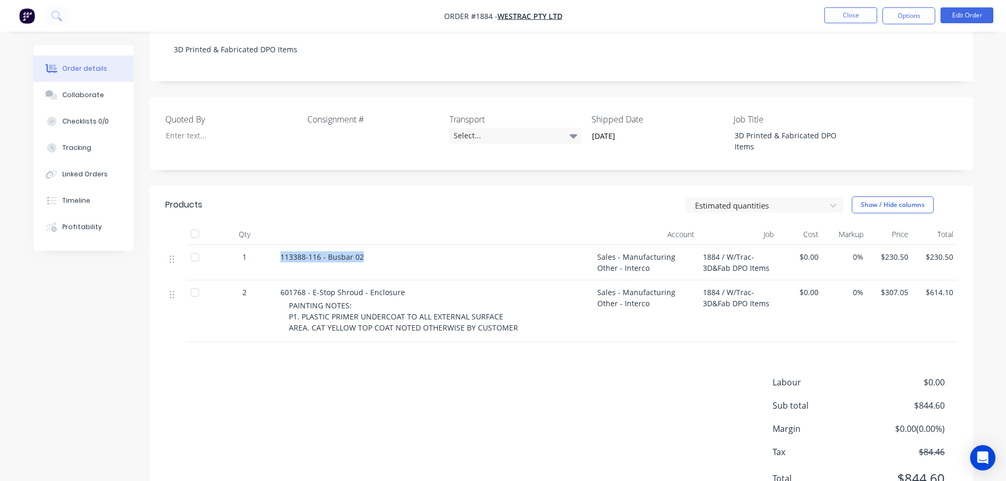
click at [314, 252] on span "113388-116 - Busbar 02" at bounding box center [322, 257] width 83 height 10
click at [320, 252] on span "113388-116 - Busbar 02" at bounding box center [322, 257] width 83 height 10
drag, startPoint x: 319, startPoint y: 241, endPoint x: 280, endPoint y: 240, distance: 39.1
click at [281, 252] on span "113388-116 - Busbar 02" at bounding box center [322, 257] width 83 height 10
